Goal: Entertainment & Leisure: Consume media (video, audio)

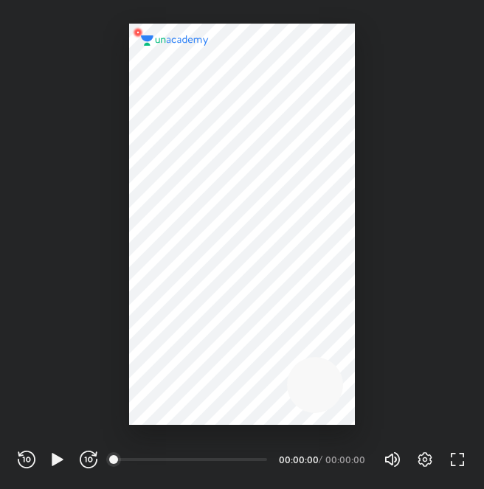
scroll to position [489, 484]
click at [47, 454] on div "REWIND (J) PLAY (K) FORWARD (L)" at bounding box center [58, 460] width 80 height 18
click at [62, 461] on icon "button" at bounding box center [57, 459] width 11 height 13
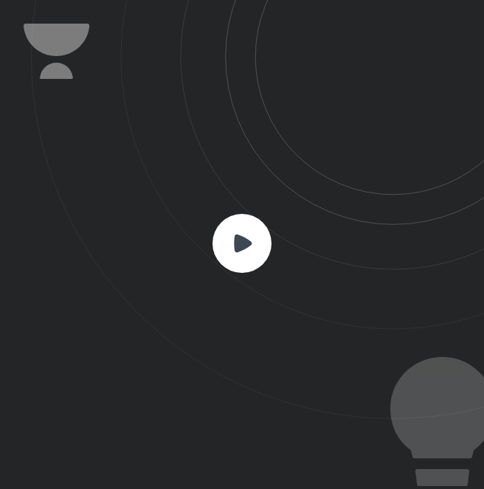
click at [62, 461] on div at bounding box center [242, 244] width 484 height 489
click at [230, 252] on rect at bounding box center [242, 243] width 59 height 59
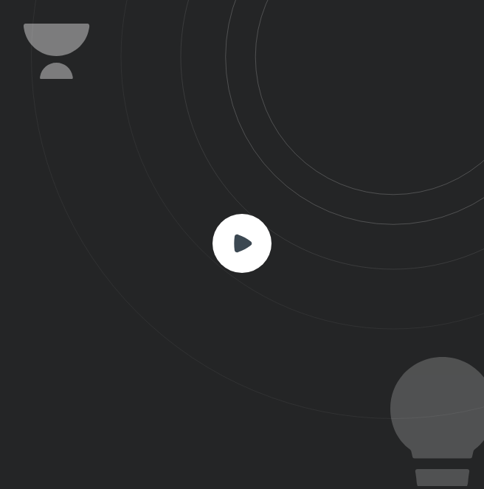
click at [230, 252] on rect at bounding box center [242, 243] width 59 height 59
